Goal: Submit feedback/report problem

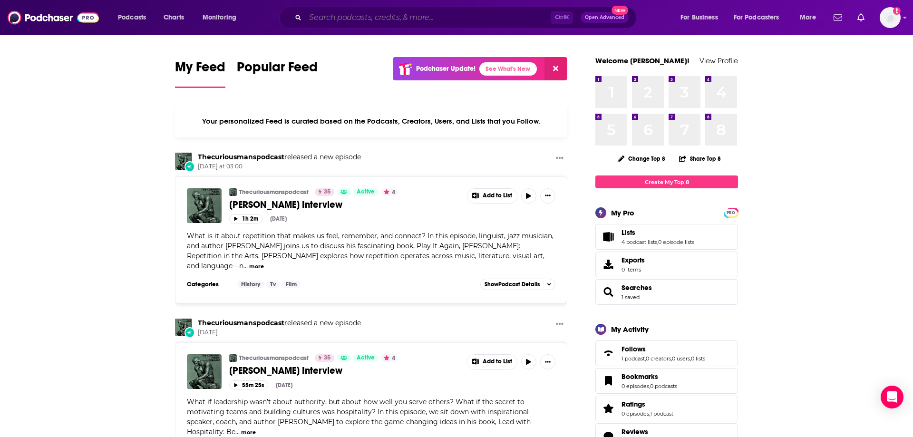
click at [342, 18] on input "Search podcasts, credits, & more..." at bounding box center [427, 17] width 245 height 15
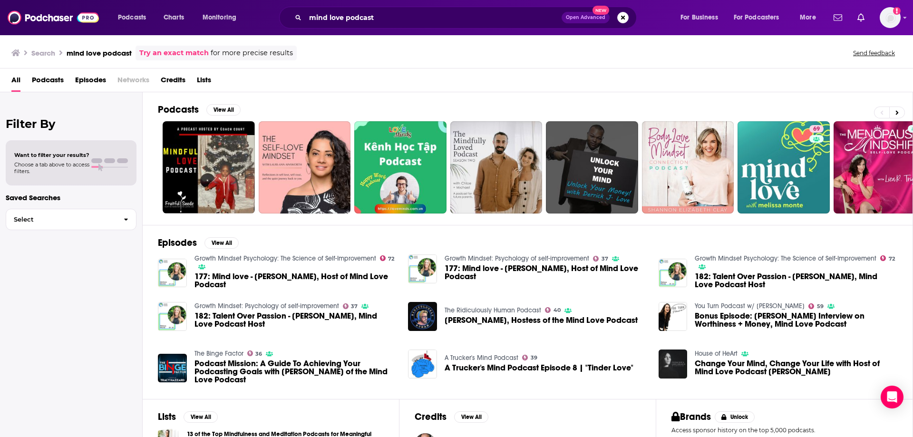
click at [359, 32] on div "Podcasts Charts Monitoring mind love podcast Open Advanced New For Business For…" at bounding box center [456, 17] width 913 height 35
click at [374, 21] on input "mind love podcast" at bounding box center [433, 17] width 256 height 15
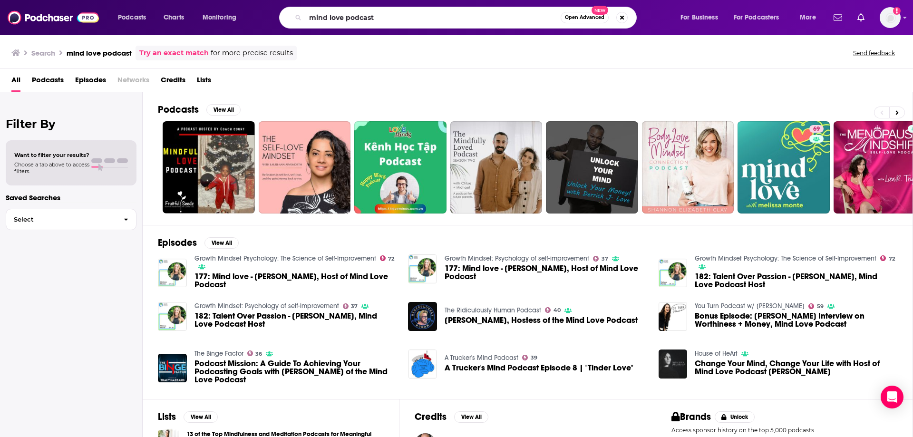
click at [405, 8] on div "mind love podcast Open Advanced New" at bounding box center [458, 18] width 358 height 22
click at [390, 28] on div "mind love podcast Open Advanced New" at bounding box center [458, 18] width 358 height 22
click at [395, 11] on input "mind love podcast" at bounding box center [432, 17] width 255 height 15
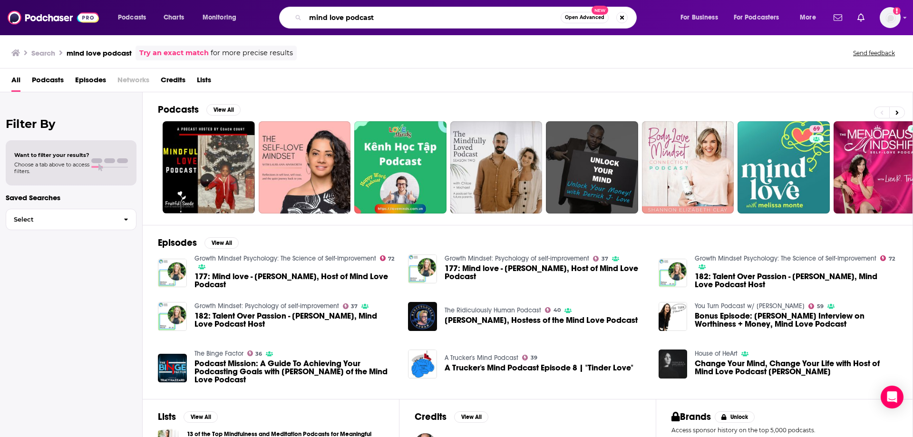
click at [395, 11] on input "mind love podcast" at bounding box center [432, 17] width 255 height 15
click at [393, 14] on input "mind love podcast" at bounding box center [432, 17] width 255 height 15
type input "[PERSON_NAME]"
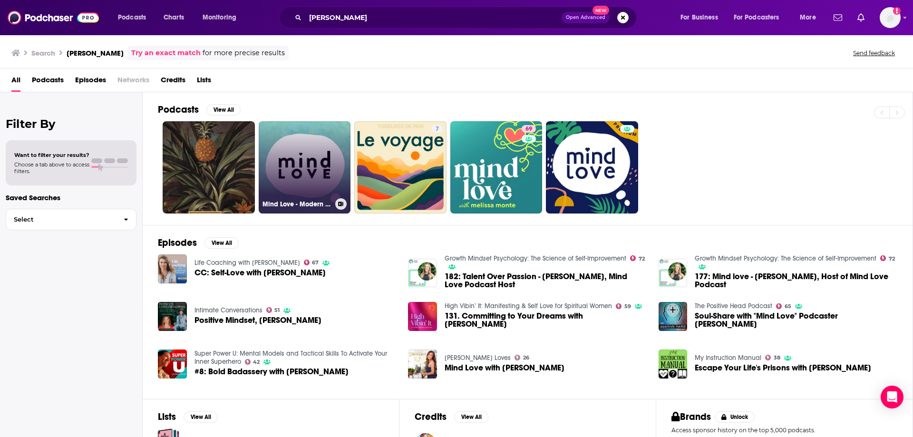
click at [291, 159] on link "Mind Love - Modern Mindfulness" at bounding box center [305, 167] width 92 height 92
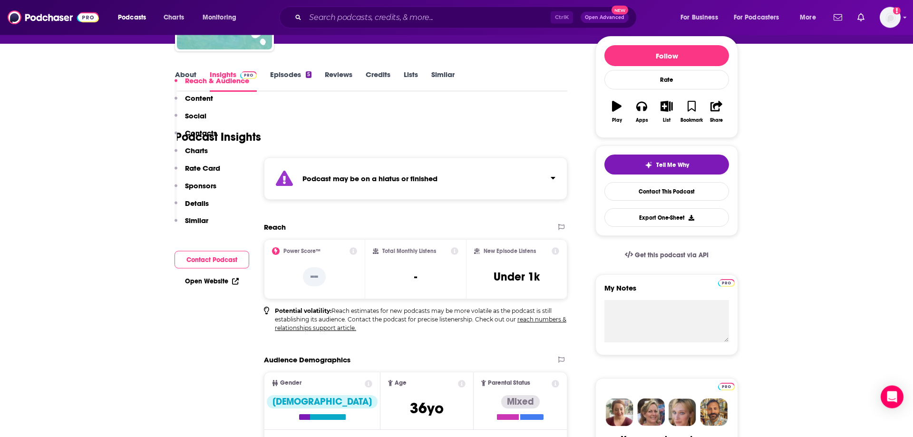
scroll to position [243, 0]
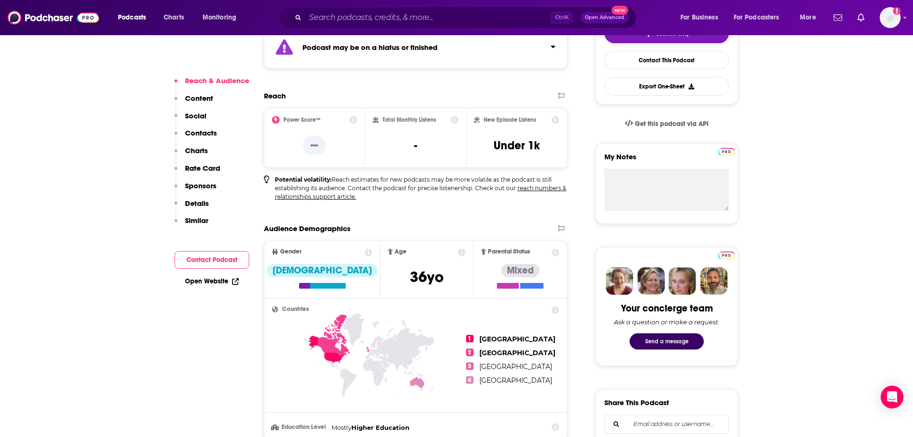
click at [672, 343] on button "Send a message" at bounding box center [667, 341] width 74 height 16
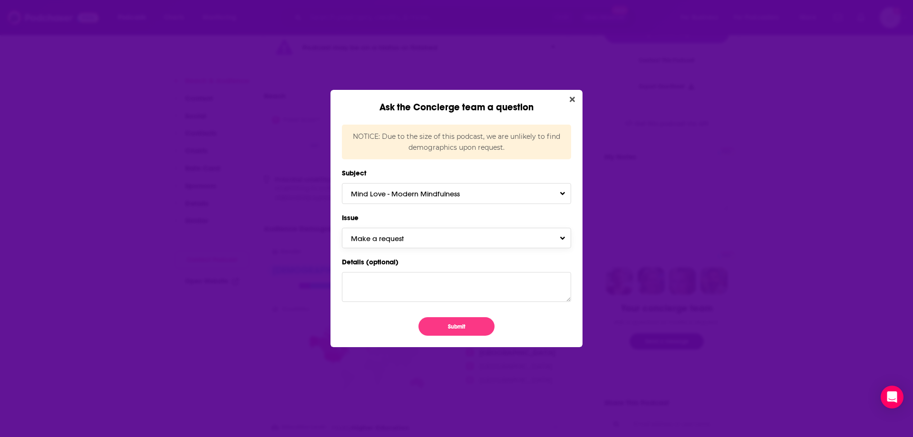
click at [418, 244] on button "Make a request" at bounding box center [456, 238] width 229 height 20
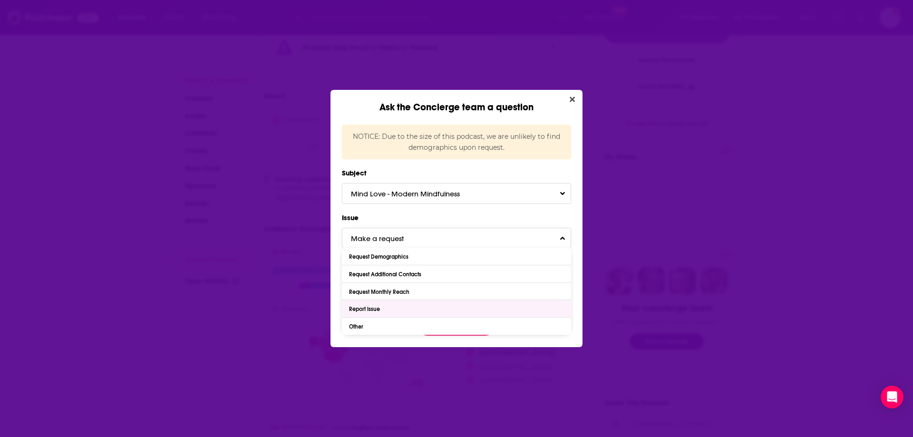
click at [389, 307] on div "Report Issue" at bounding box center [456, 308] width 229 height 17
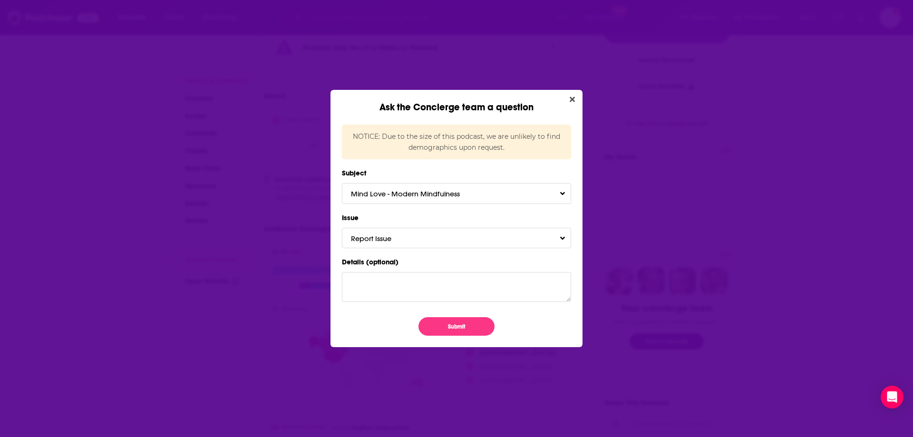
click at [405, 263] on label "Details (optional)" at bounding box center [456, 262] width 229 height 12
click at [405, 272] on textarea "Details (optional)" at bounding box center [456, 286] width 229 height 29
click at [394, 292] on textarea "Details (optional)" at bounding box center [456, 286] width 229 height 29
paste textarea "[URL][DOMAIN_NAME]"
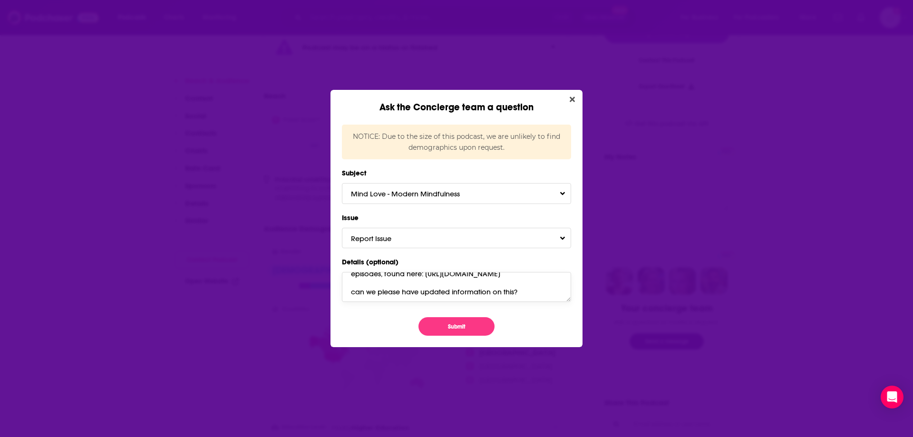
scroll to position [49, 0]
type textarea "This podcast is listed as on hiatus but the host is still producing episodes, f…"
click at [455, 327] on button "Submit" at bounding box center [456, 326] width 76 height 19
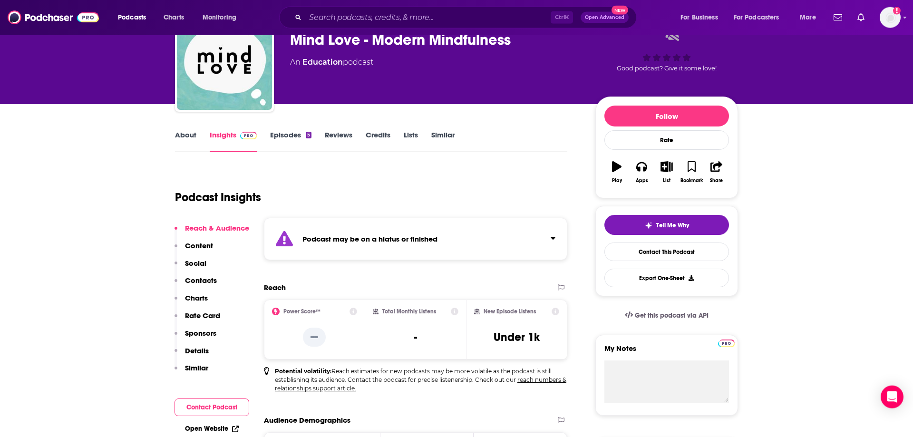
scroll to position [0, 0]
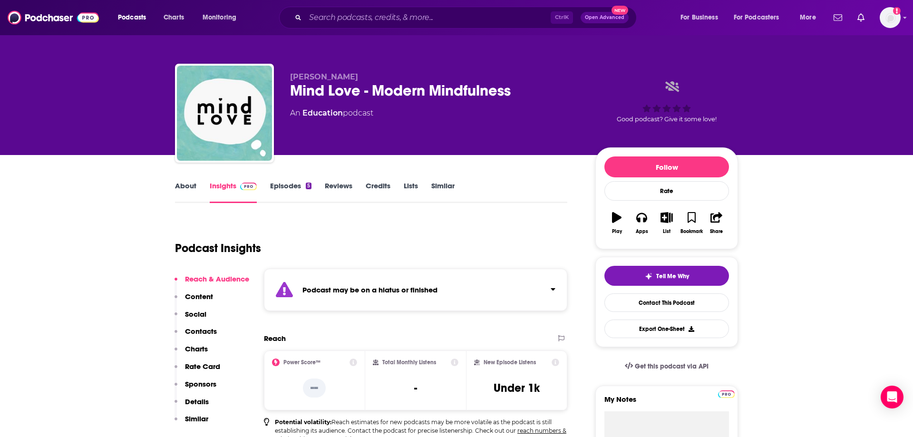
click at [184, 187] on link "About" at bounding box center [185, 192] width 21 height 22
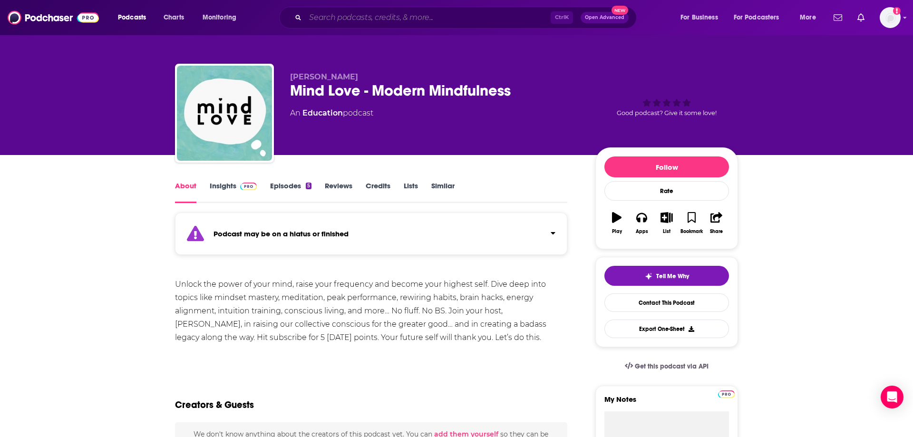
click at [357, 10] on input "Search podcasts, credits, & more..." at bounding box center [427, 17] width 245 height 15
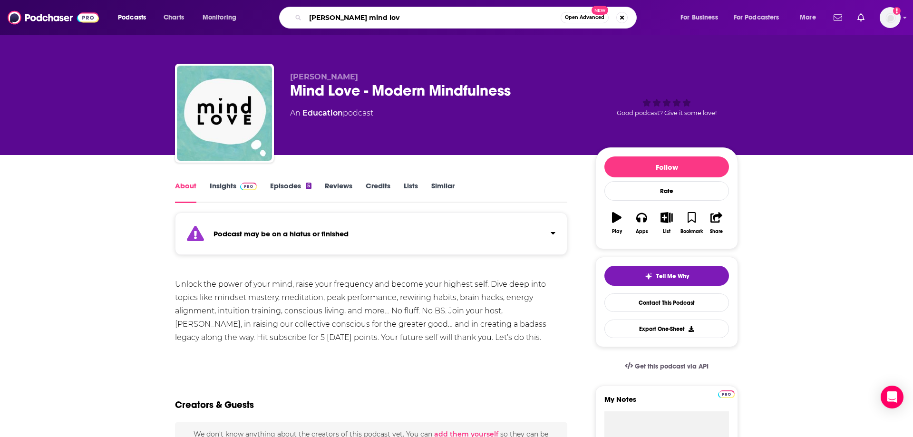
type input "[PERSON_NAME] mind love"
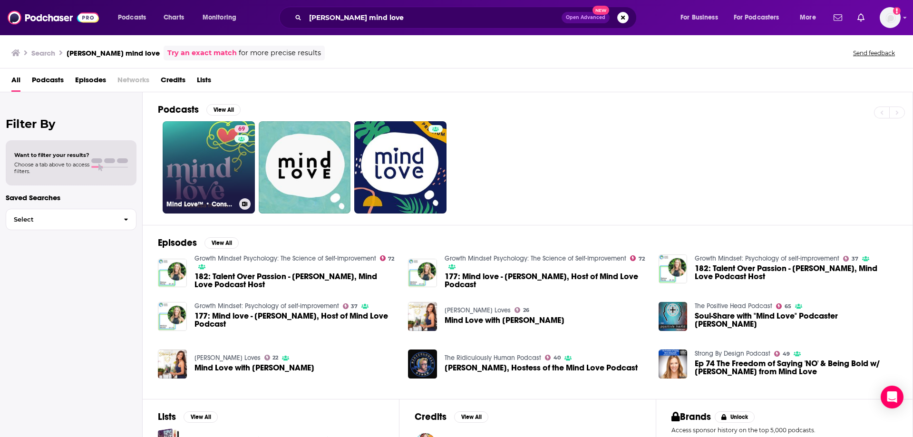
click at [196, 165] on link "69 Mind Love™ • Consciousness, Spirituality, and Science for Awakening" at bounding box center [209, 167] width 92 height 92
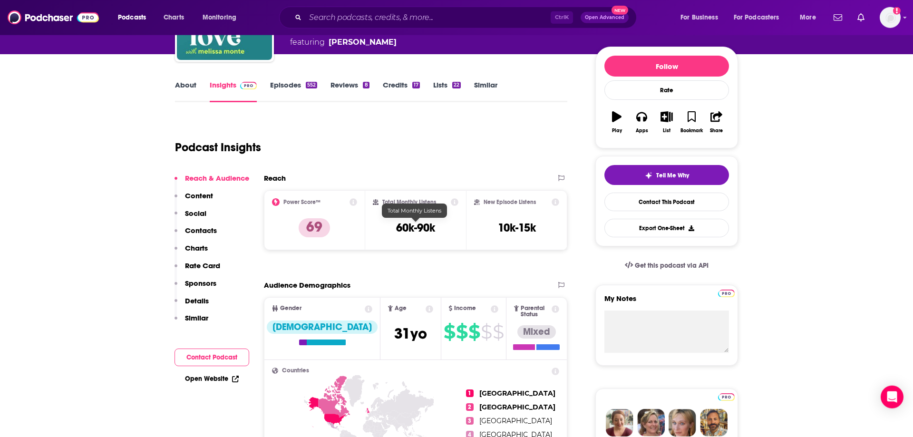
scroll to position [97, 0]
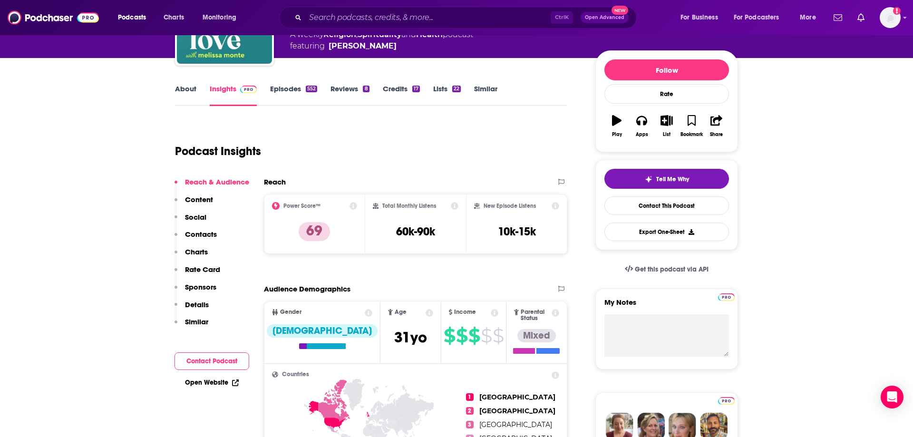
click at [193, 83] on div "About Insights Episodes 552 Reviews 8 Credits 17 Lists 22 Similar" at bounding box center [371, 94] width 392 height 23
click at [188, 92] on link "About" at bounding box center [185, 95] width 21 height 22
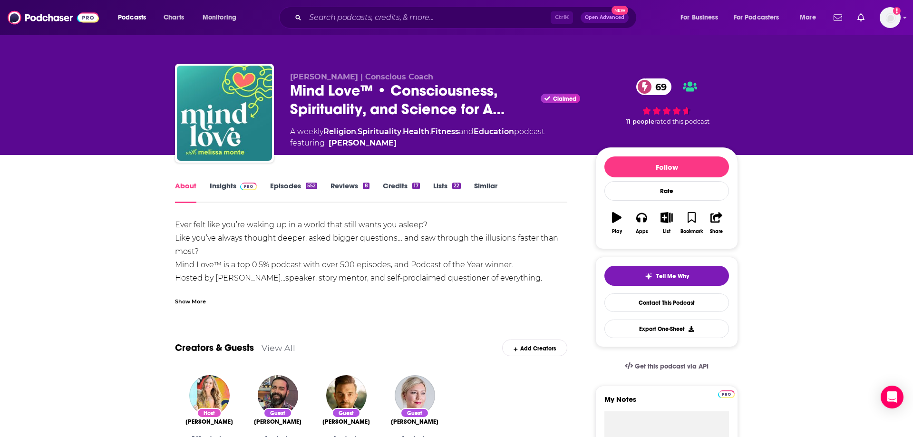
click at [195, 299] on div "Show More" at bounding box center [190, 300] width 31 height 9
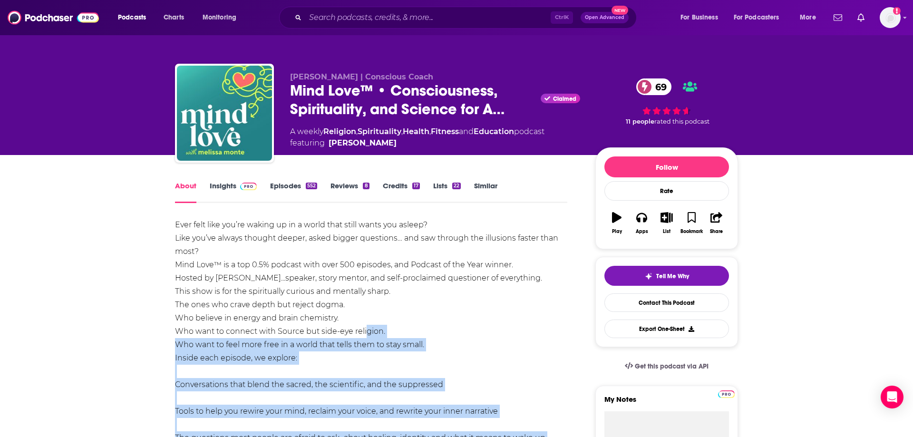
drag, startPoint x: 174, startPoint y: 223, endPoint x: 367, endPoint y: 325, distance: 218.2
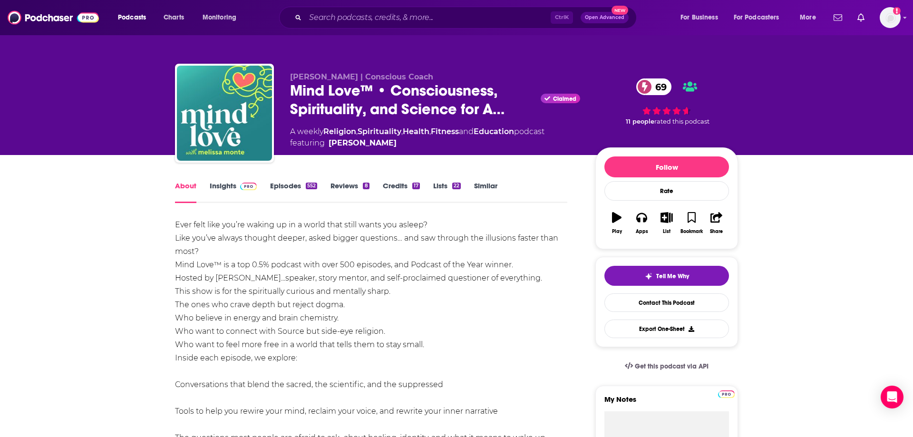
click at [369, 323] on div "Ever felt like you’re waking up in a world that still wants you asleep? Like yo…" at bounding box center [371, 351] width 392 height 266
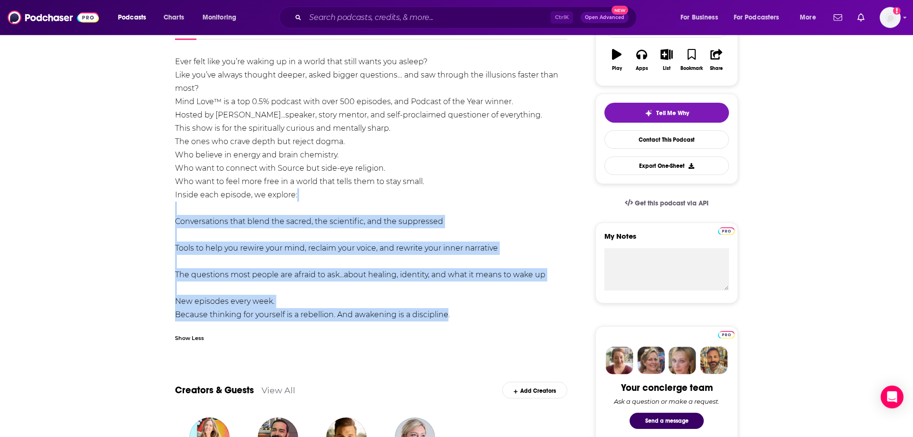
scroll to position [49, 0]
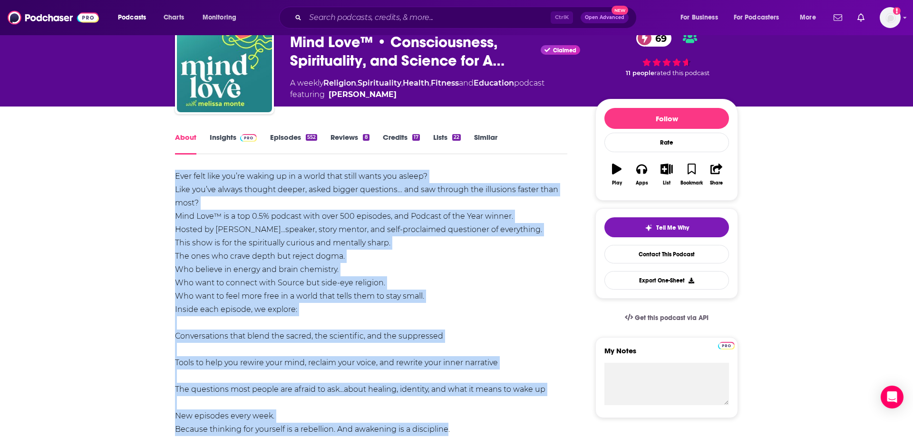
drag, startPoint x: 448, startPoint y: 285, endPoint x: 177, endPoint y: 176, distance: 291.7
click at [177, 176] on div "Ever felt like you’re waking up in a world that still wants you asleep? Like yo…" at bounding box center [371, 303] width 392 height 266
copy div "Lore ipsu dolo sit’am consec ad el s doeiu temp incid utlab etd magnaa? Enim ad…"
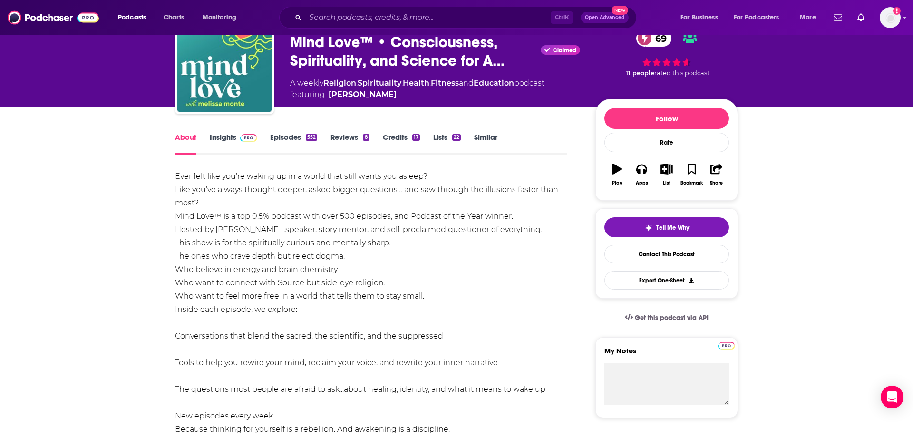
click at [490, 437] on div "Ever felt like you’re waking up in a world that still wants you asleep? Like yo…" at bounding box center [371, 316] width 392 height 292
